Goal: Find specific page/section: Find specific page/section

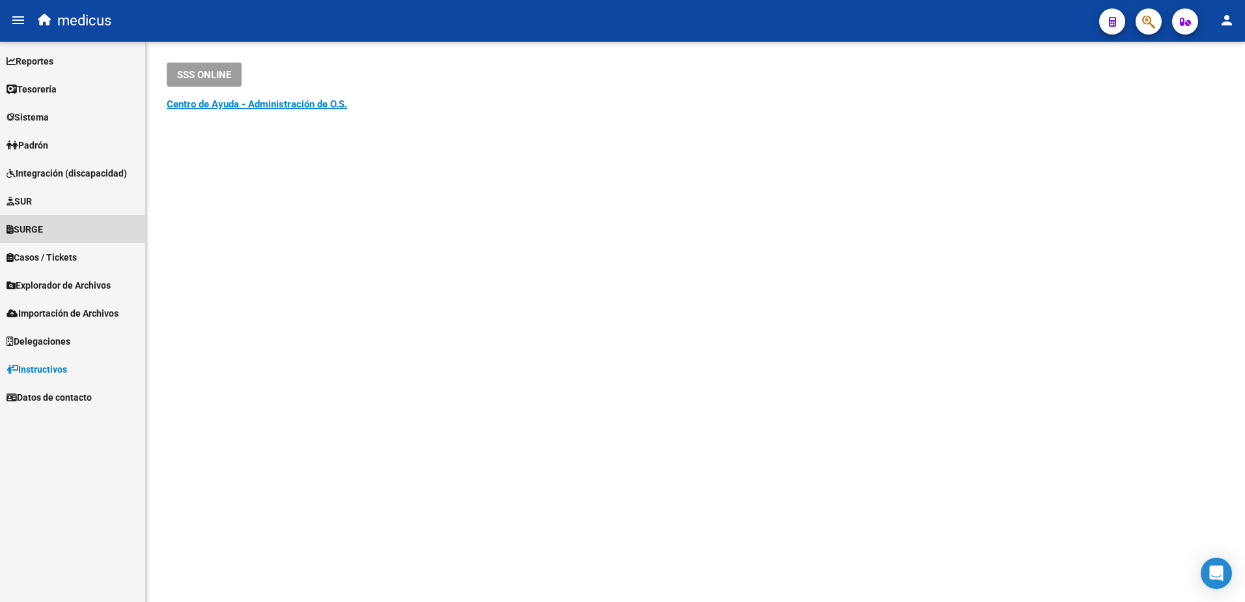
click at [22, 227] on span "SURGE" at bounding box center [25, 229] width 36 height 14
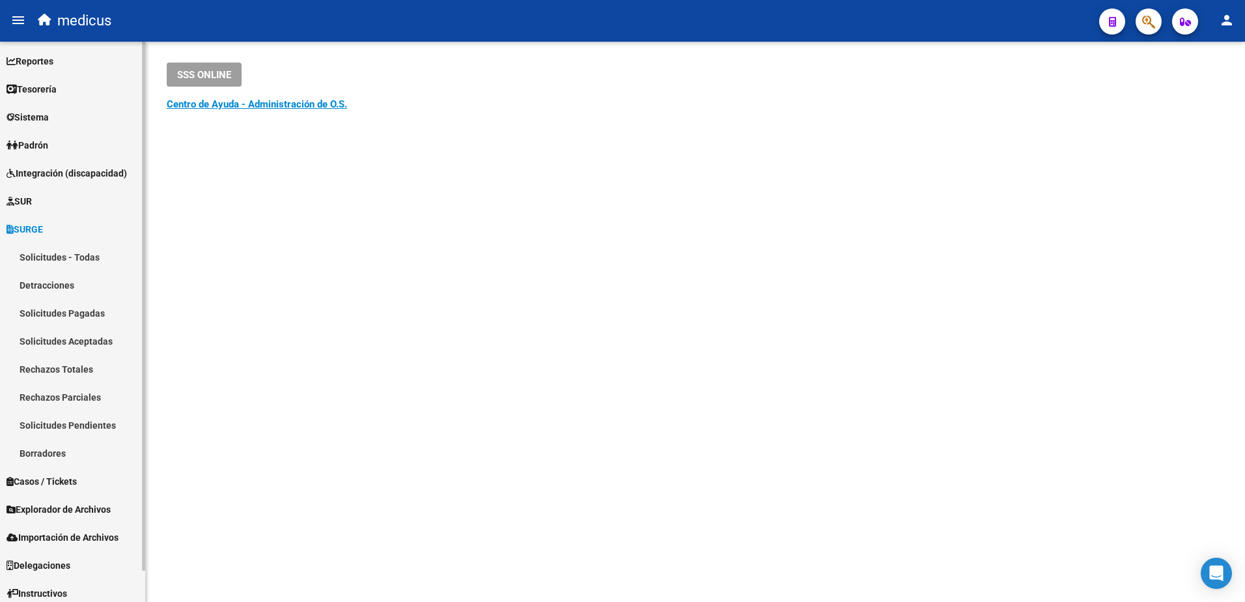
click at [77, 193] on link "SUR" at bounding box center [72, 201] width 145 height 28
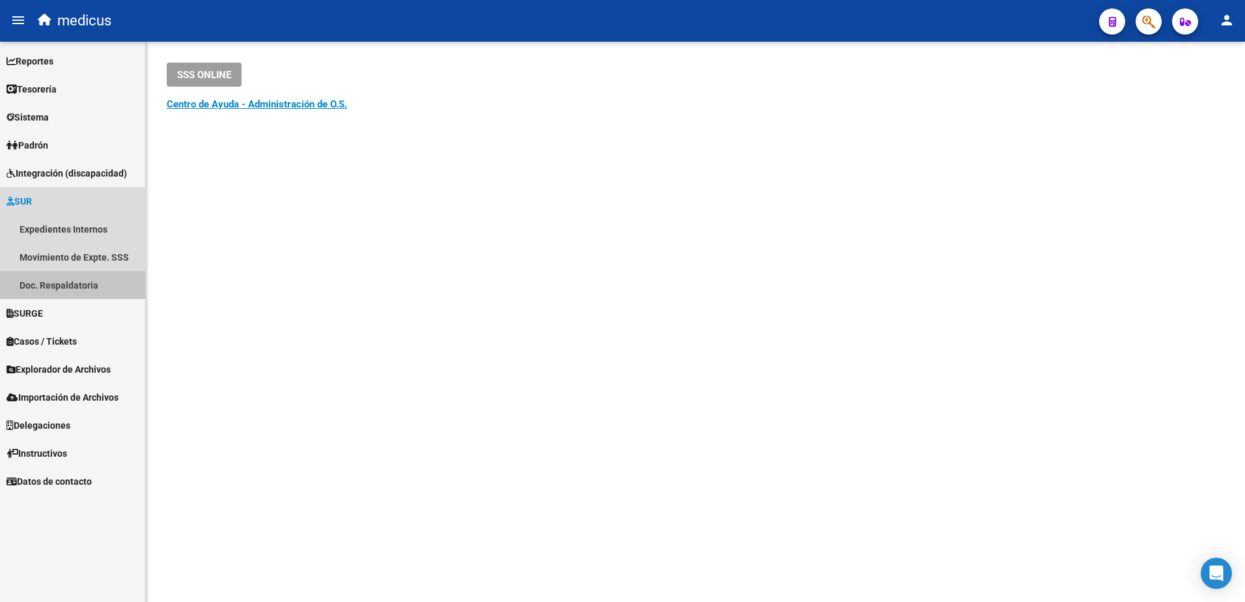
click at [72, 279] on link "Doc. Respaldatoria" at bounding box center [72, 285] width 145 height 28
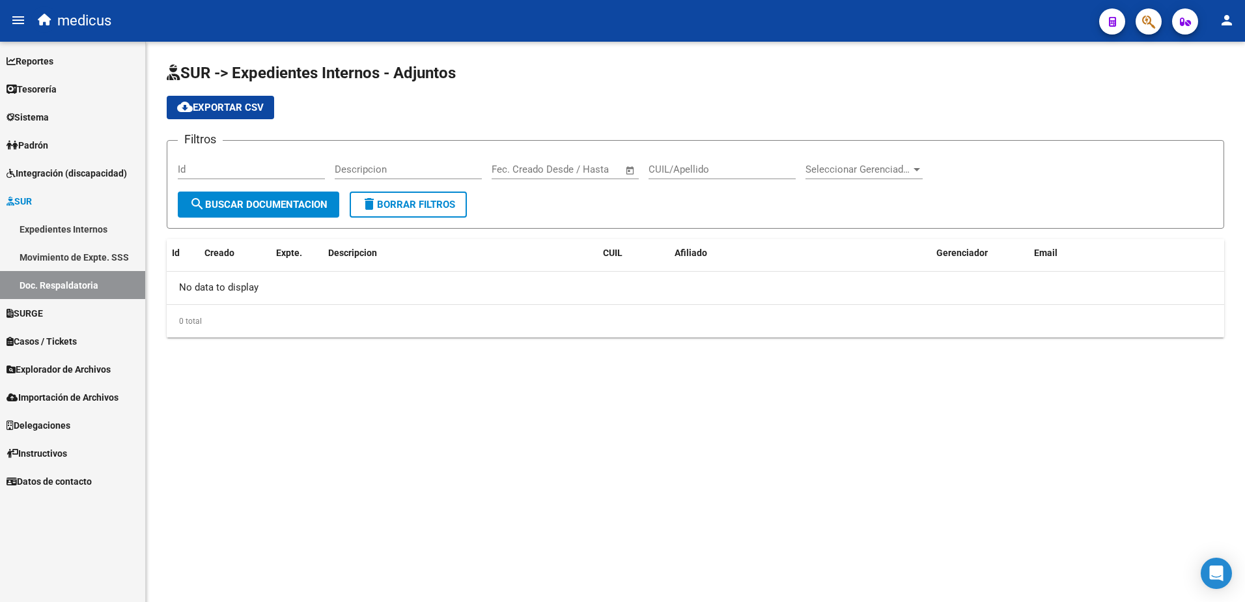
click at [741, 175] on div "CUIL/Apellido" at bounding box center [722, 165] width 147 height 28
click at [877, 167] on span "Seleccionar Gerenciador" at bounding box center [858, 169] width 105 height 12
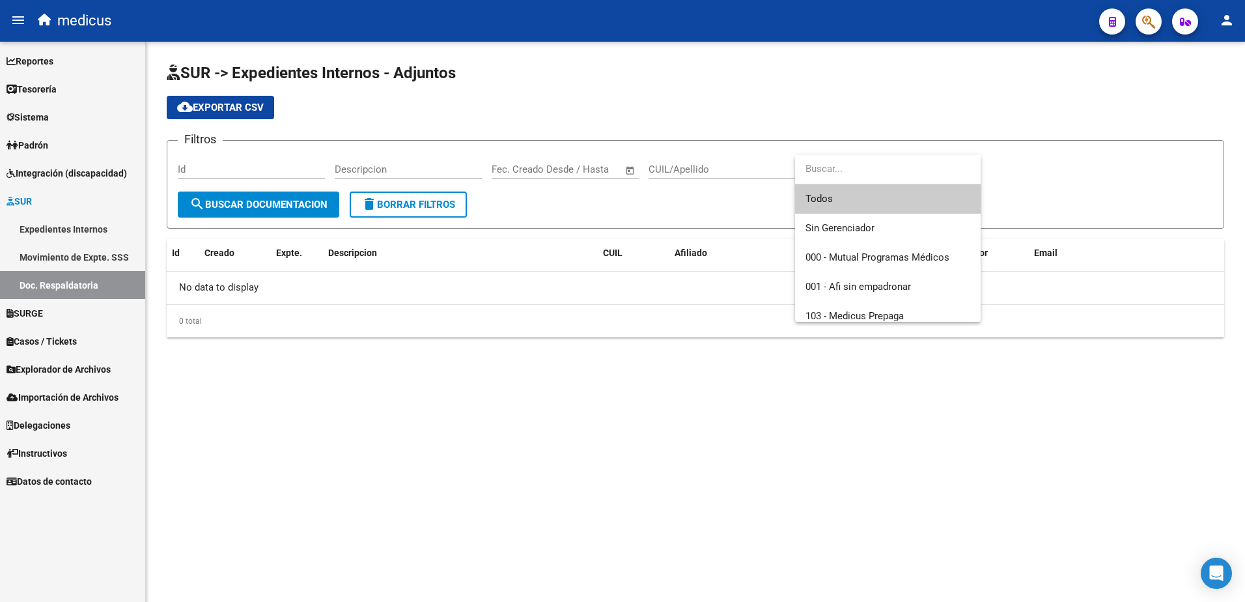
click at [877, 167] on input "dropdown search" at bounding box center [888, 168] width 186 height 29
click at [247, 208] on div at bounding box center [622, 301] width 1245 height 602
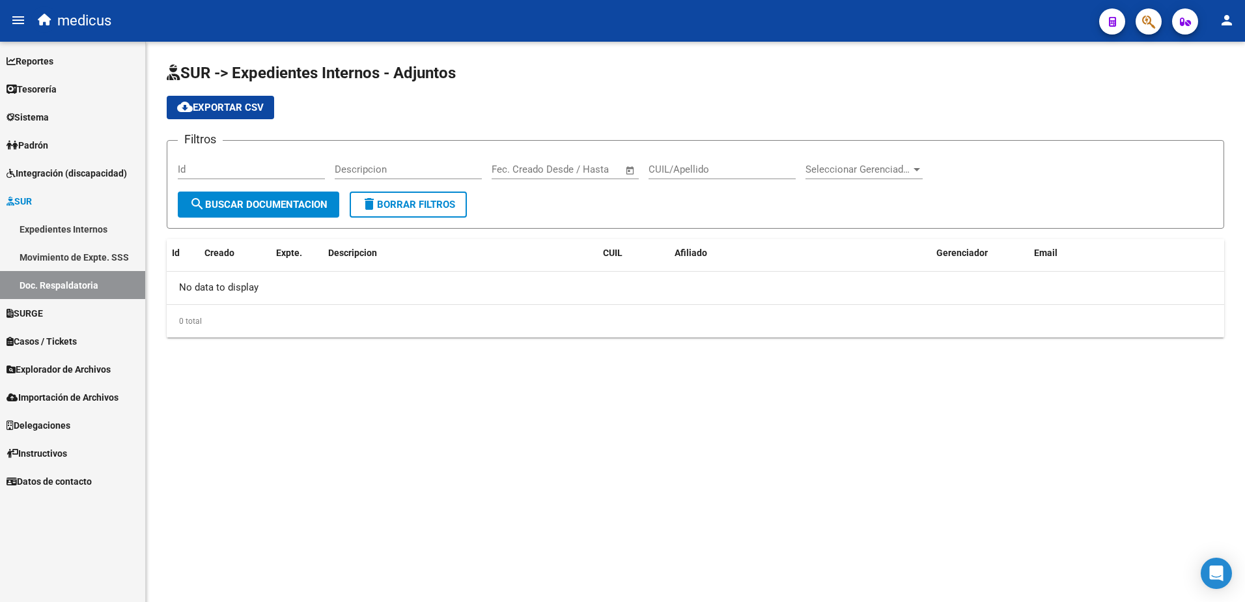
click at [247, 208] on span "search Buscar Documentacion" at bounding box center [259, 205] width 138 height 12
click at [359, 169] on input "Descripcion" at bounding box center [408, 169] width 147 height 12
click at [238, 158] on div "Id" at bounding box center [251, 165] width 147 height 28
click at [82, 363] on span "Explorador de Archivos" at bounding box center [59, 369] width 104 height 14
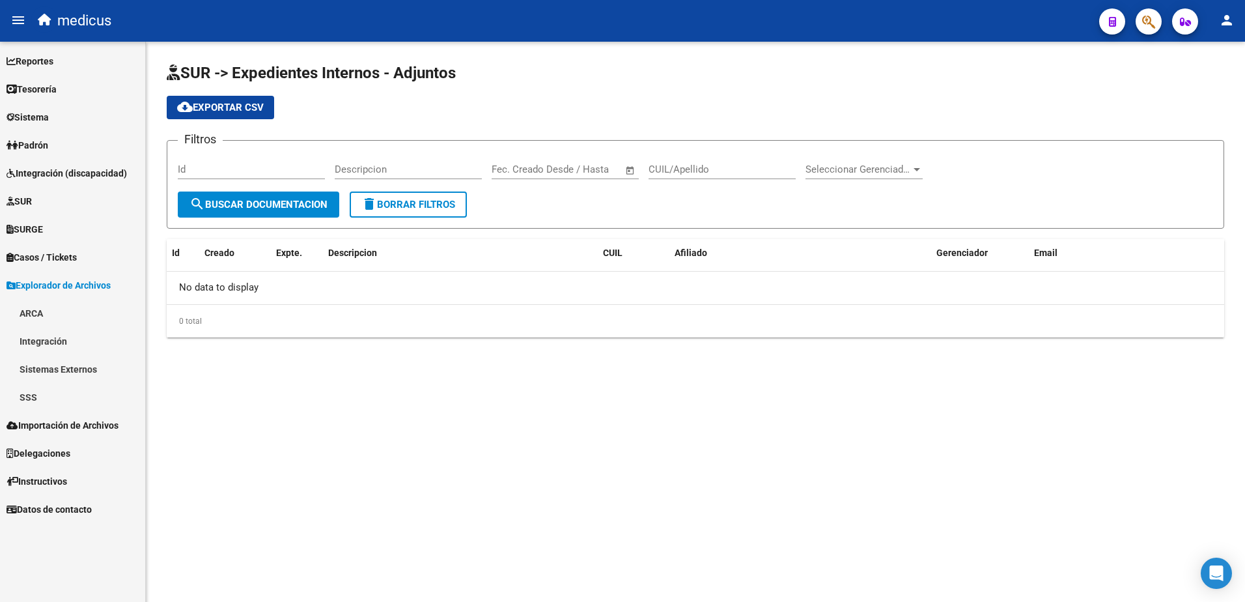
click at [25, 395] on link "SSS" at bounding box center [72, 397] width 145 height 28
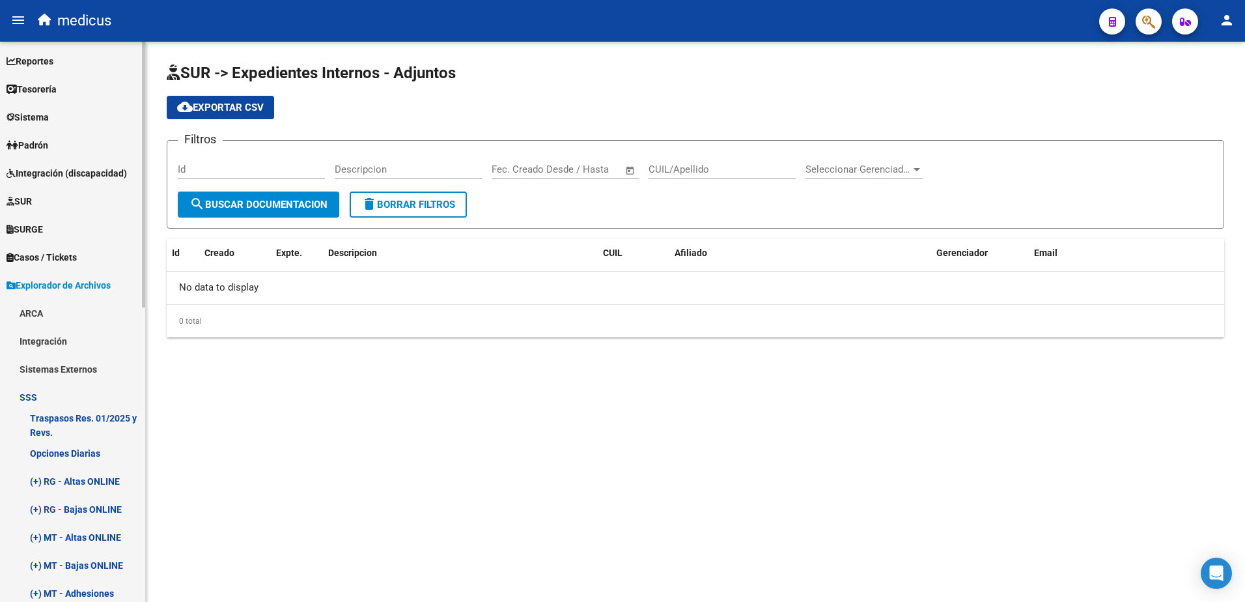
click at [25, 395] on link "SSS" at bounding box center [72, 397] width 145 height 28
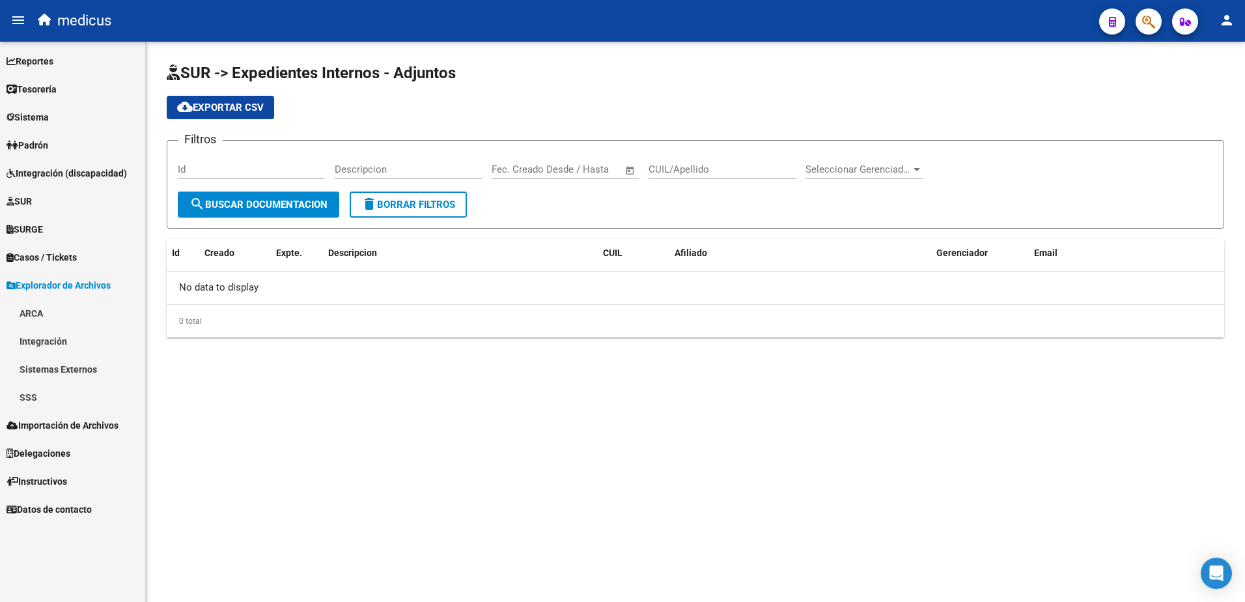
click at [47, 478] on span "Instructivos" at bounding box center [37, 481] width 61 height 14
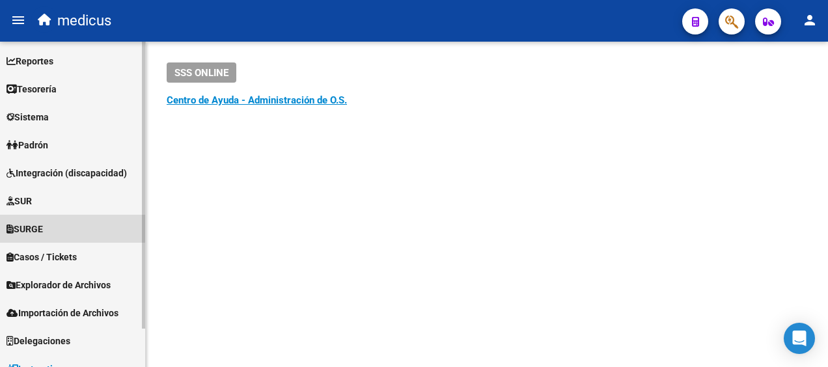
click at [39, 227] on span "SURGE" at bounding box center [25, 229] width 36 height 14
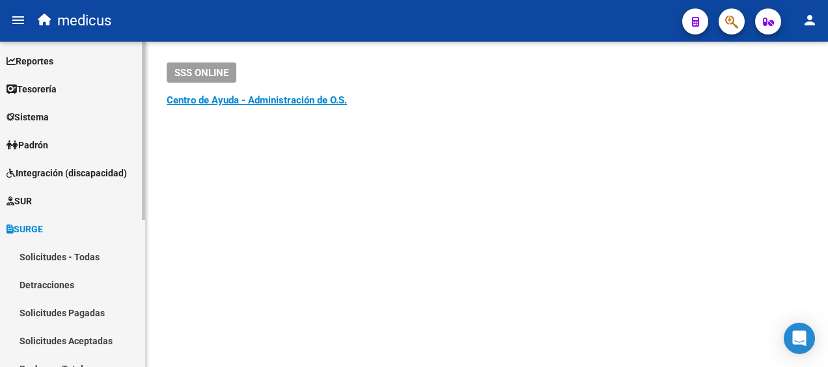
scroll to position [65, 0]
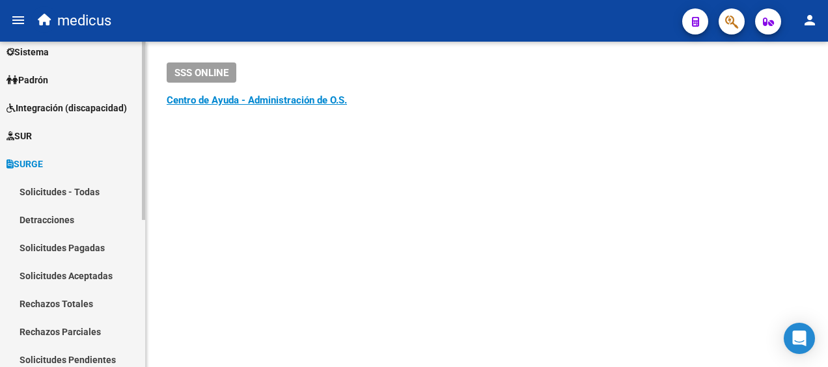
click at [43, 163] on span "SURGE" at bounding box center [25, 164] width 36 height 14
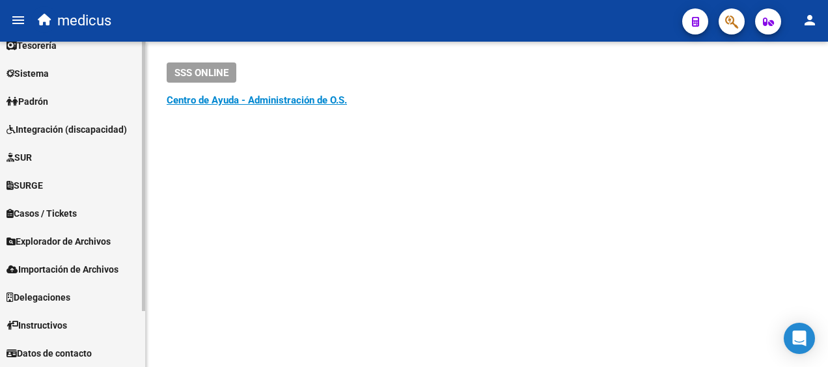
scroll to position [44, 0]
click at [32, 177] on link "SURGE" at bounding box center [72, 185] width 145 height 28
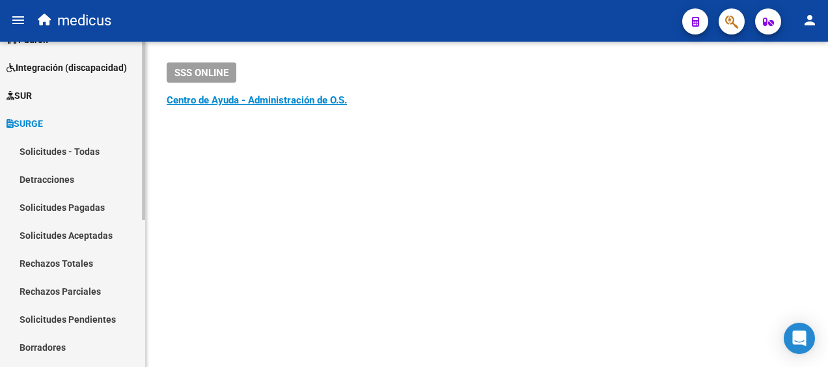
scroll to position [130, 0]
